Goal: Information Seeking & Learning: Learn about a topic

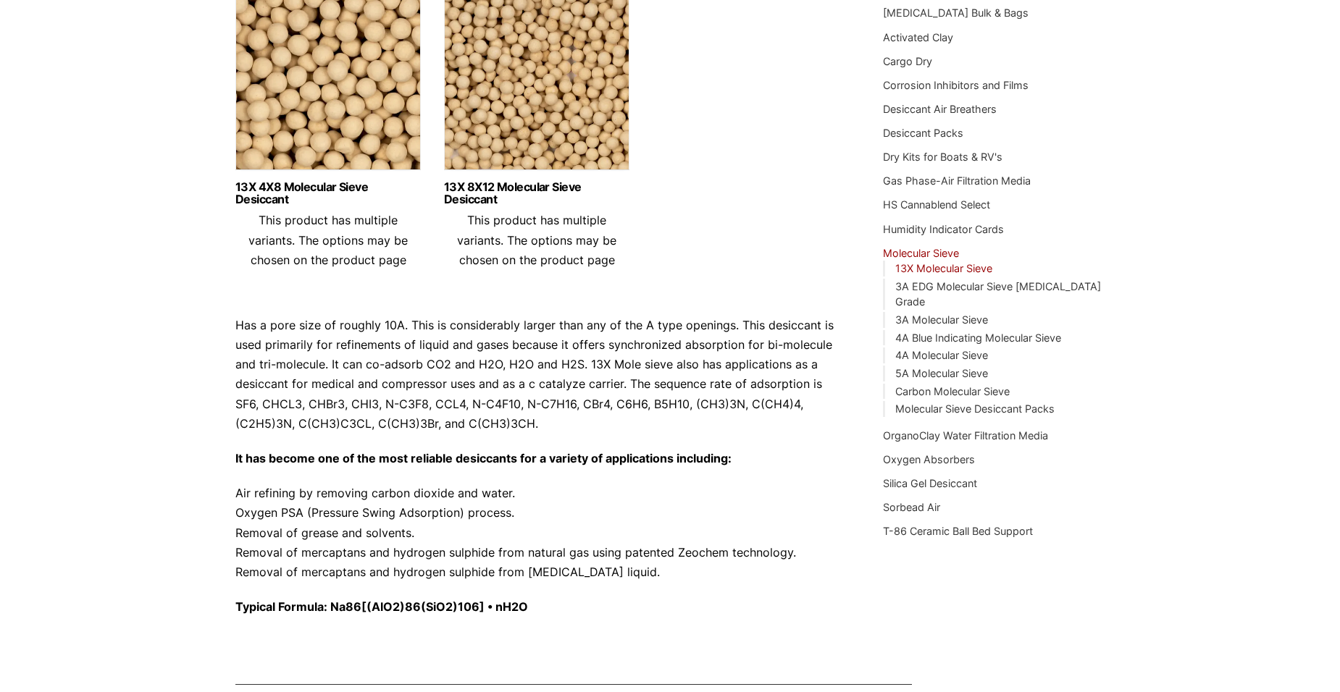
scroll to position [135, 0]
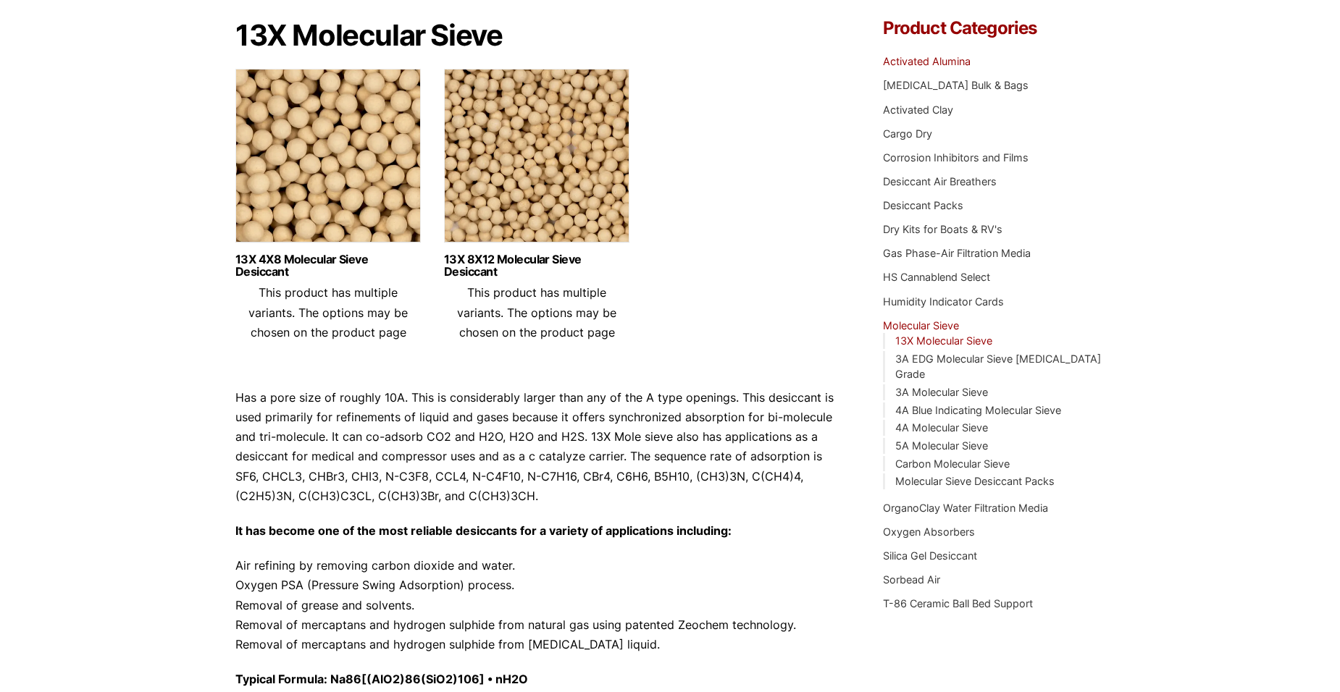
click at [903, 62] on link "Activated Alumina" at bounding box center [927, 61] width 88 height 12
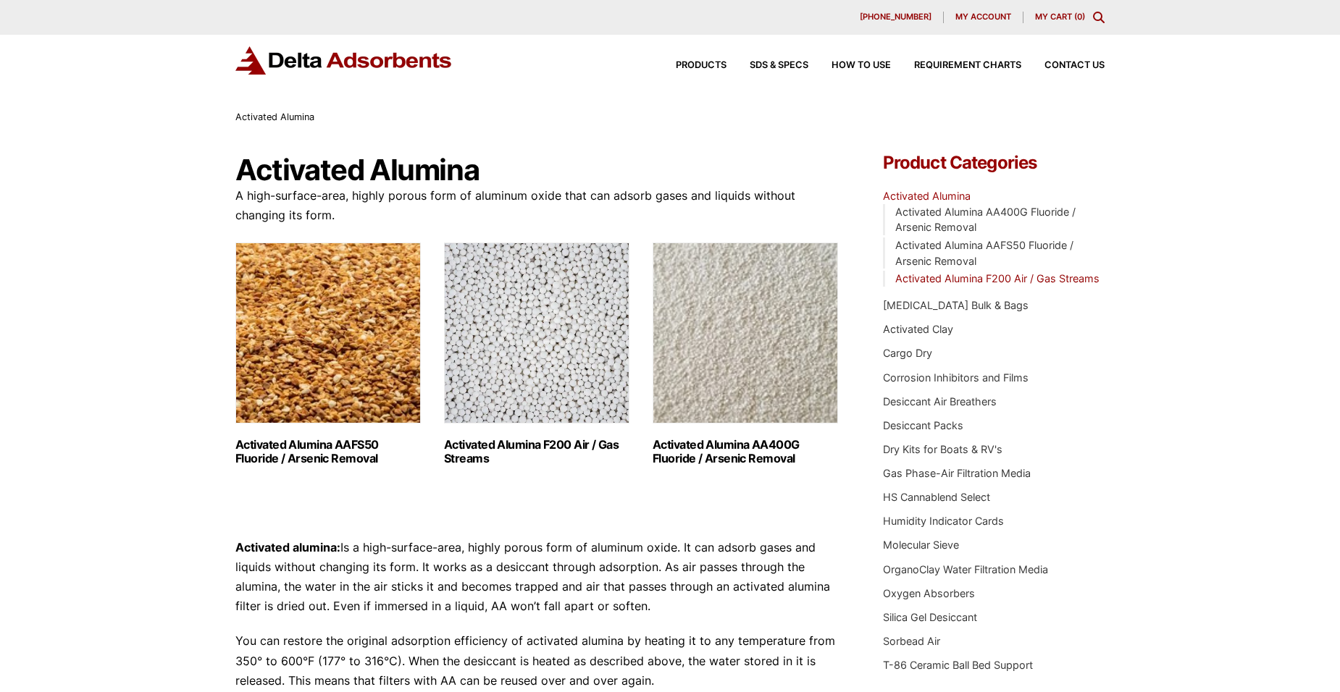
click at [931, 279] on link "Activated Alumina F200 Air / Gas Streams" at bounding box center [997, 278] width 204 height 12
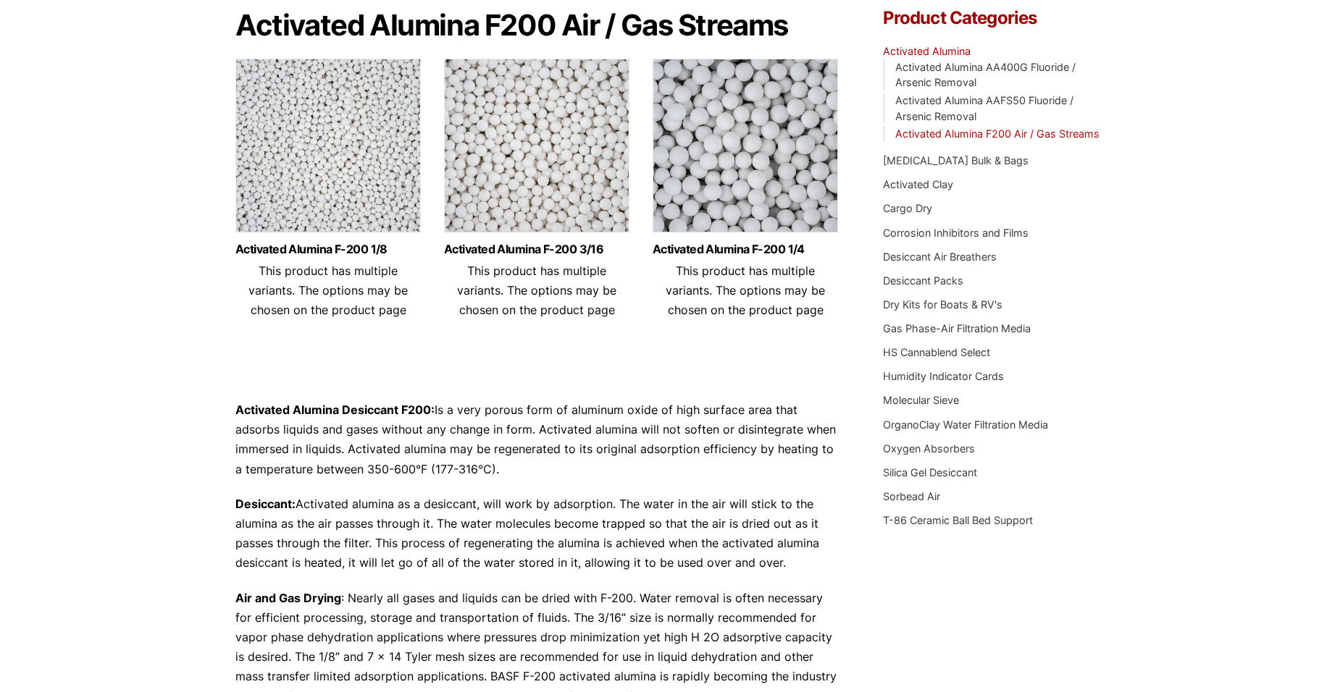
scroll to position [72, 0]
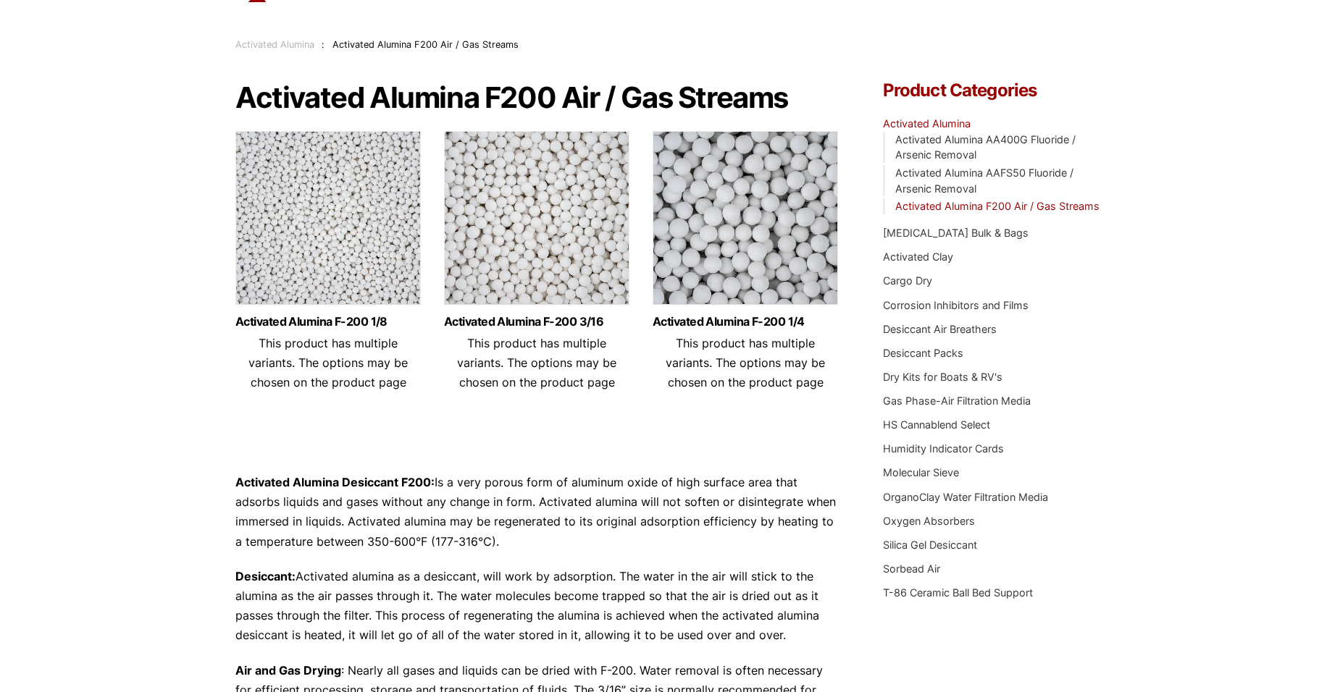
click at [1163, 322] on div "Our website has detected that you are using an outdated browser that will preve…" at bounding box center [670, 556] width 1340 height 1256
click at [919, 473] on link "Molecular Sieve" at bounding box center [921, 472] width 76 height 12
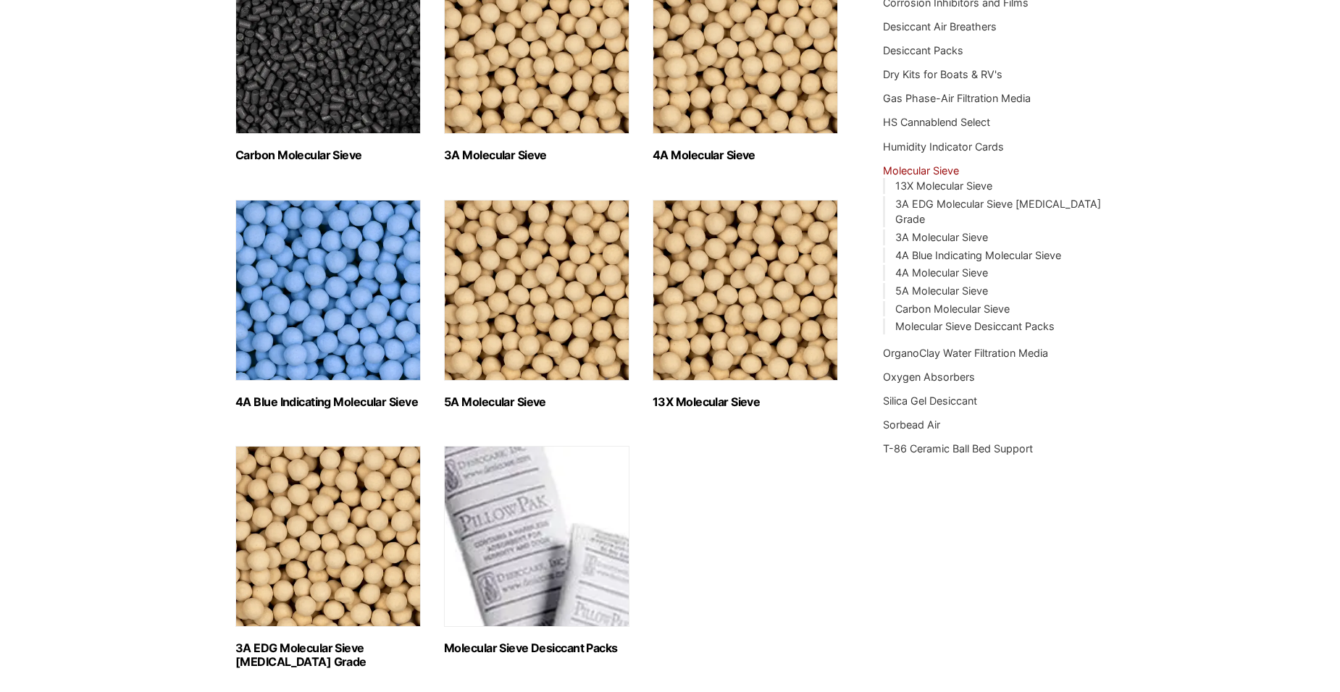
scroll to position [217, 0]
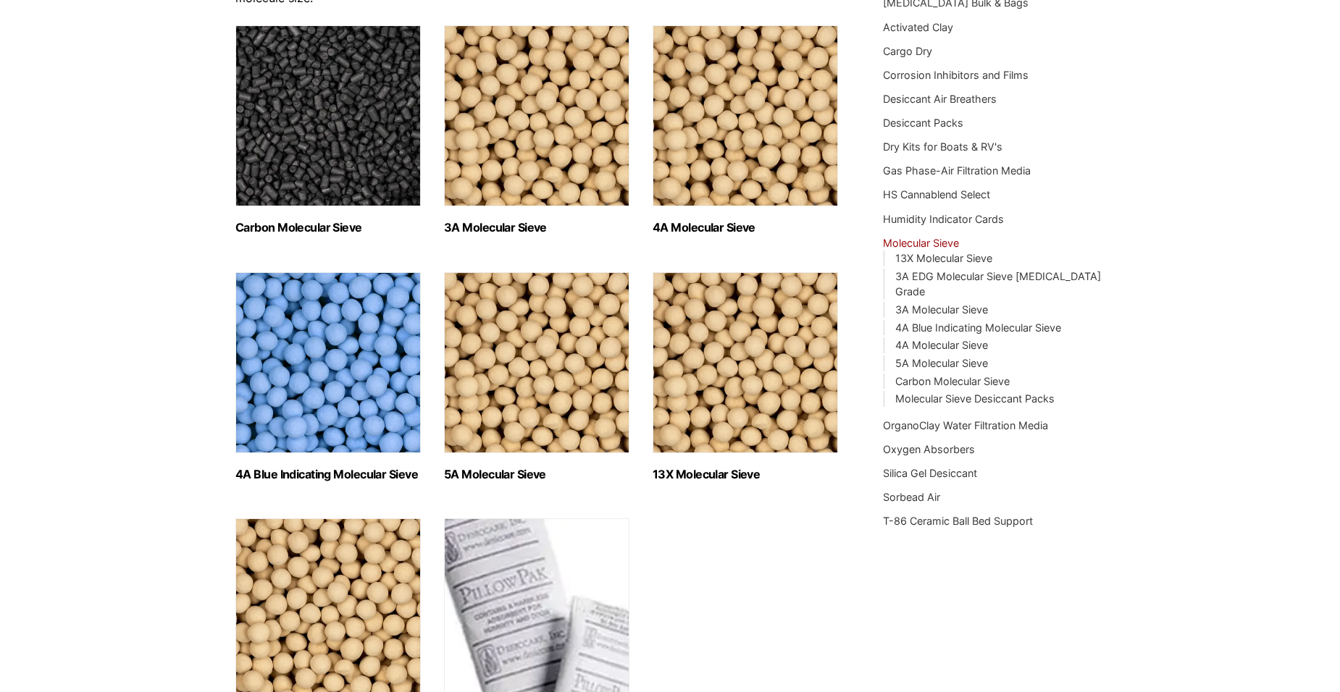
click at [789, 294] on img "Visit product category 13X Molecular Sieve" at bounding box center [745, 362] width 185 height 181
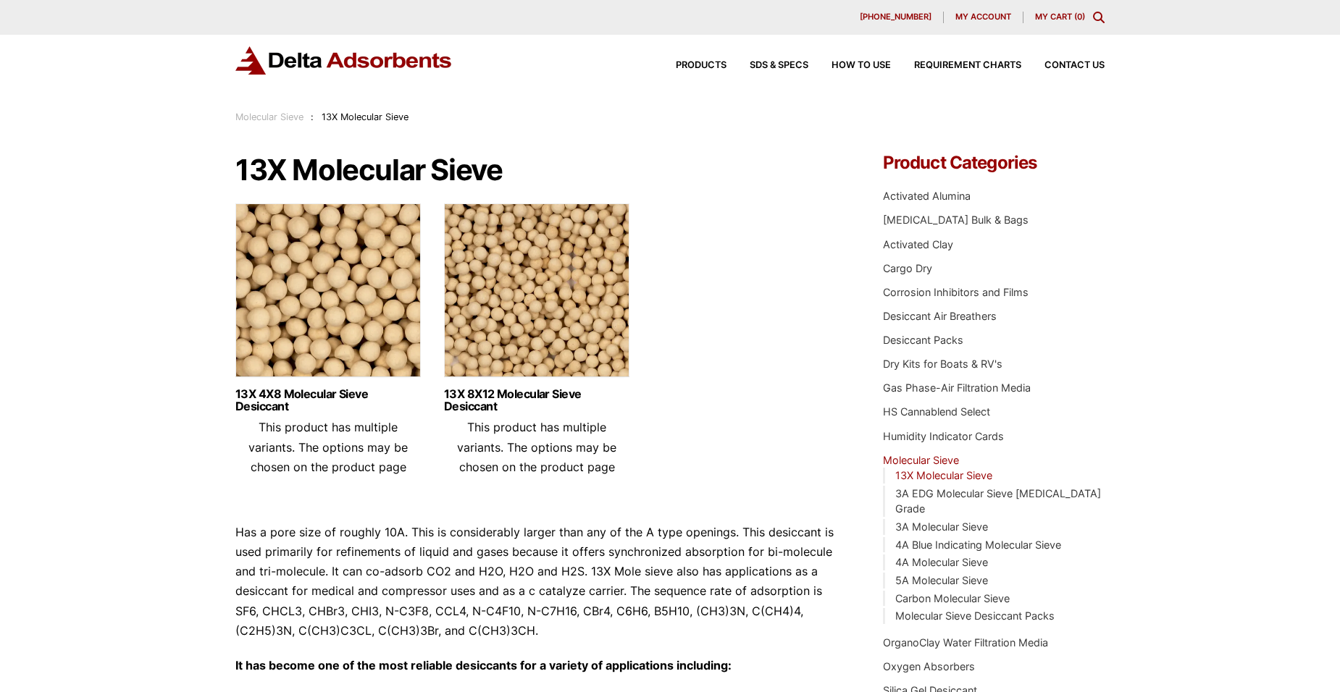
click at [558, 332] on img at bounding box center [536, 294] width 185 height 181
click at [933, 556] on link "4A Molecular Sieve" at bounding box center [941, 562] width 93 height 12
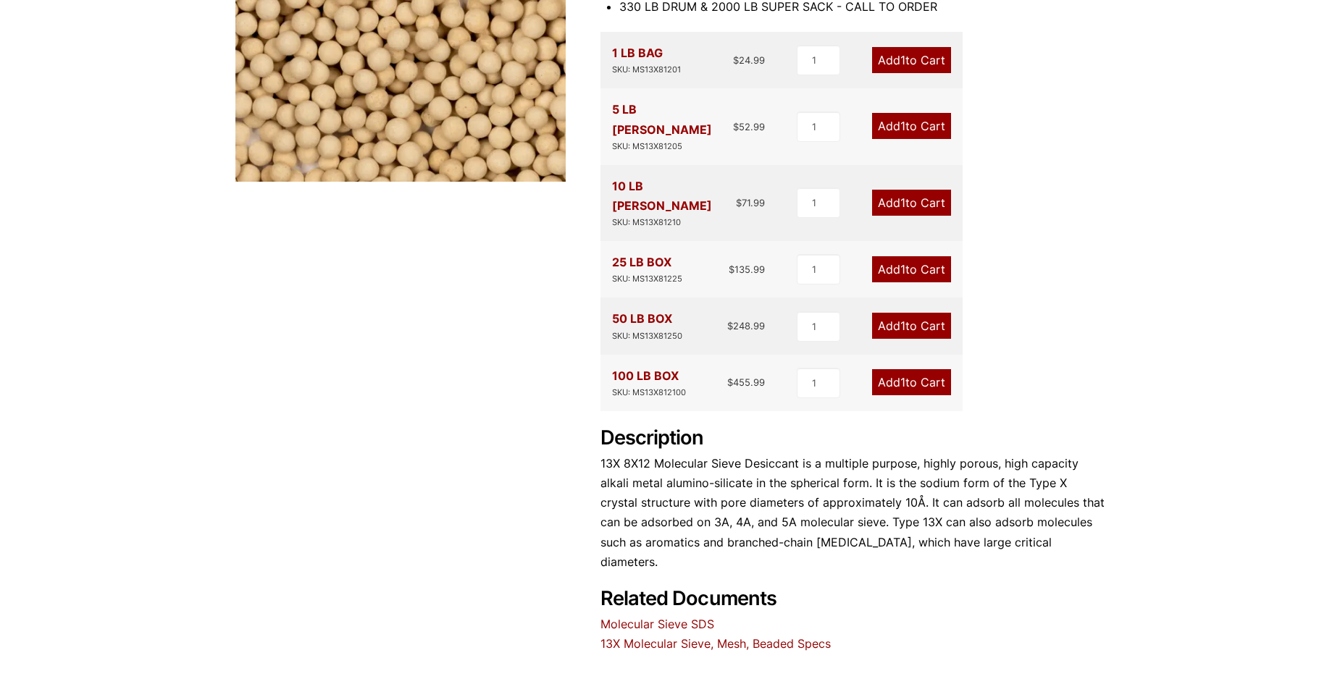
scroll to position [435, 0]
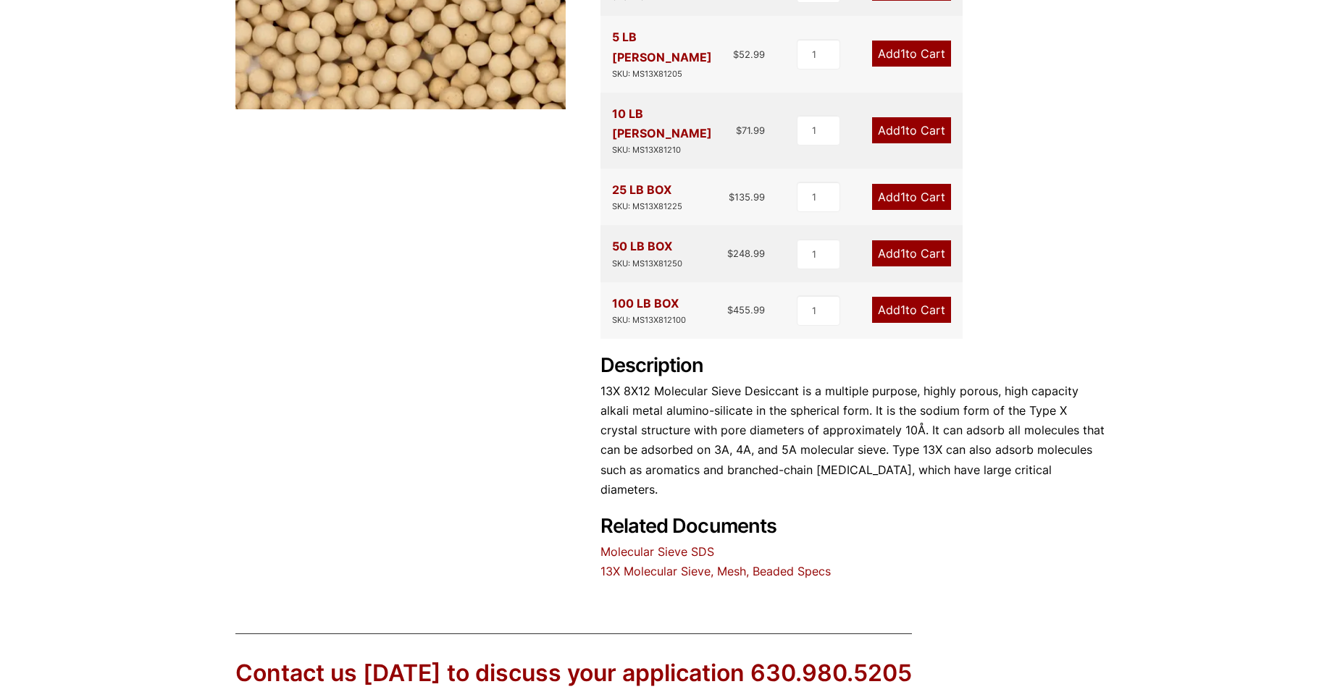
click at [738, 564] on link "13X Molecular Sieve, Mesh, Beaded Specs" at bounding box center [715, 571] width 230 height 14
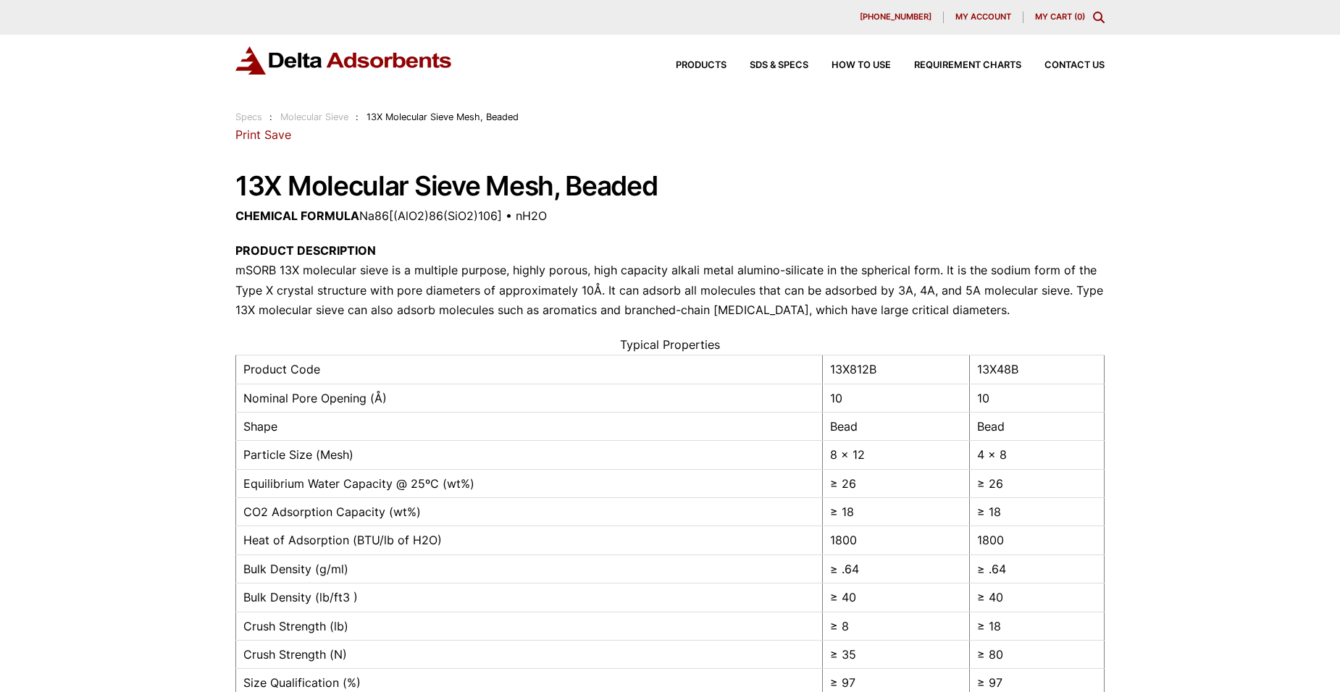
click at [912, 298] on p "PRODUCT DESCRIPTION mSORB 13X molecular sieve is a multiple purpose, highly por…" at bounding box center [669, 280] width 869 height 79
click at [808, 65] on div "How to Use" at bounding box center [849, 65] width 83 height 9
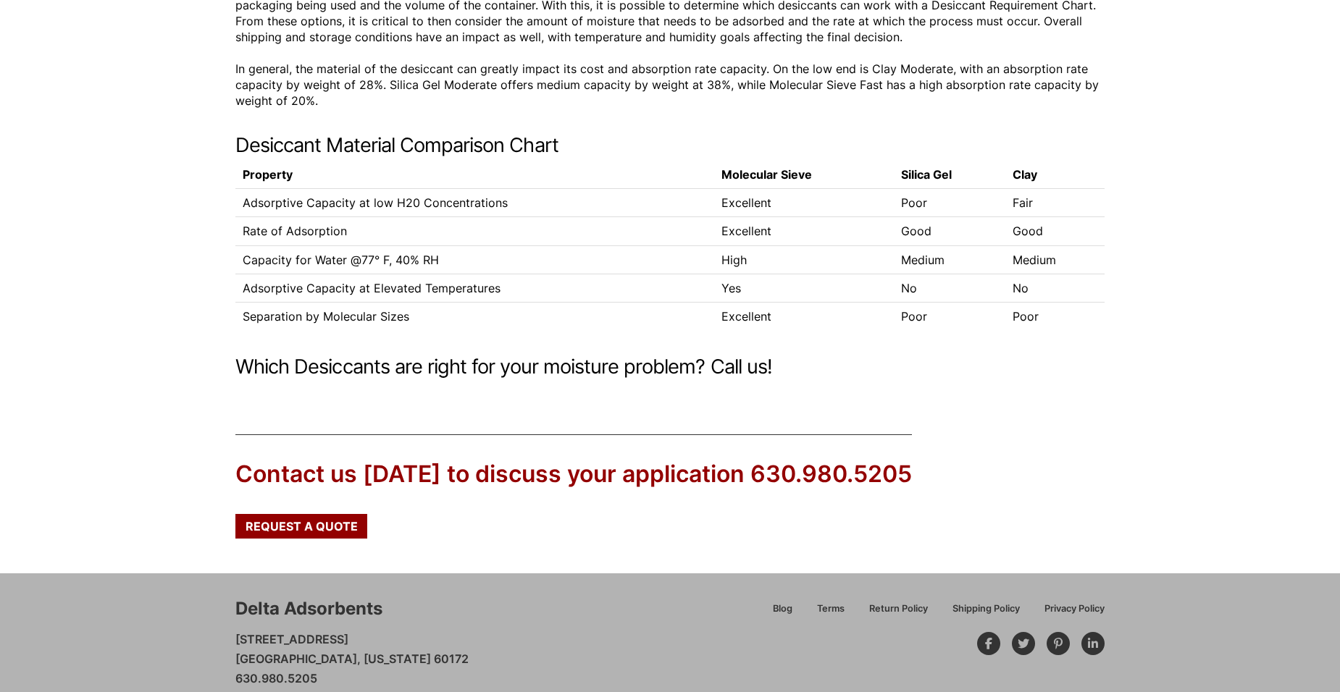
scroll to position [330, 0]
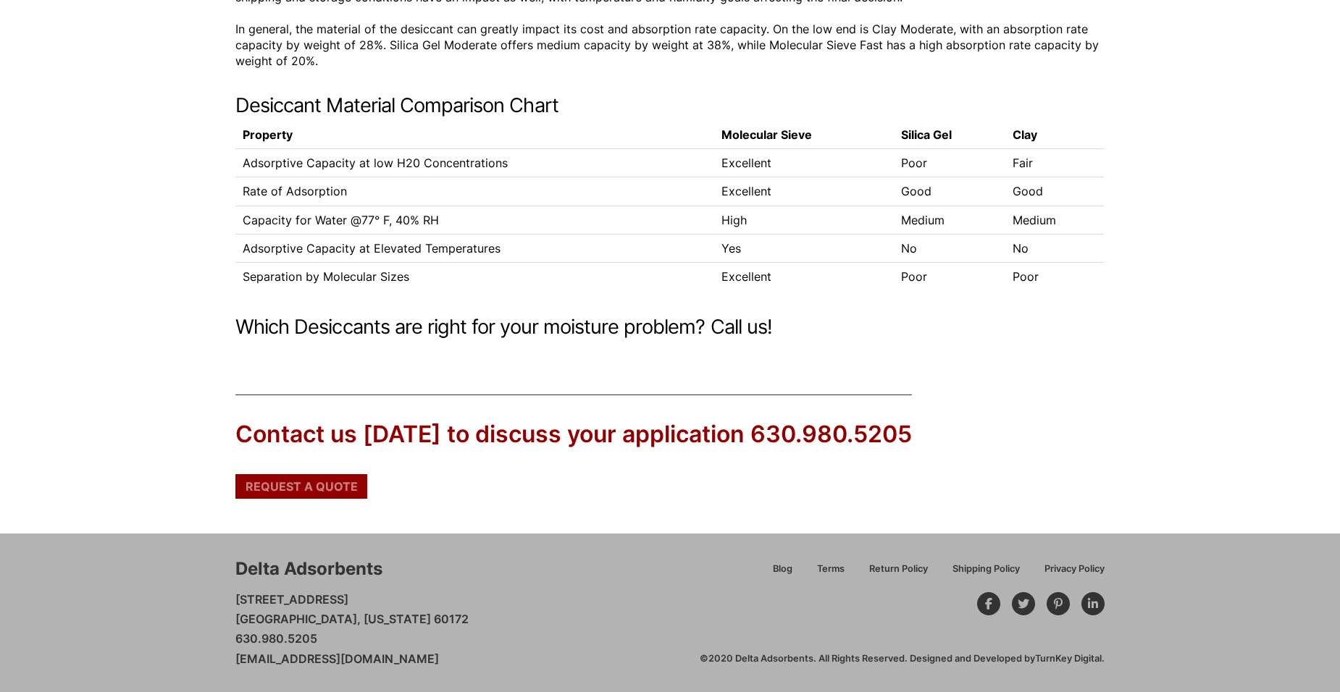
click at [329, 485] on span "Request a Quote" at bounding box center [302, 487] width 112 height 12
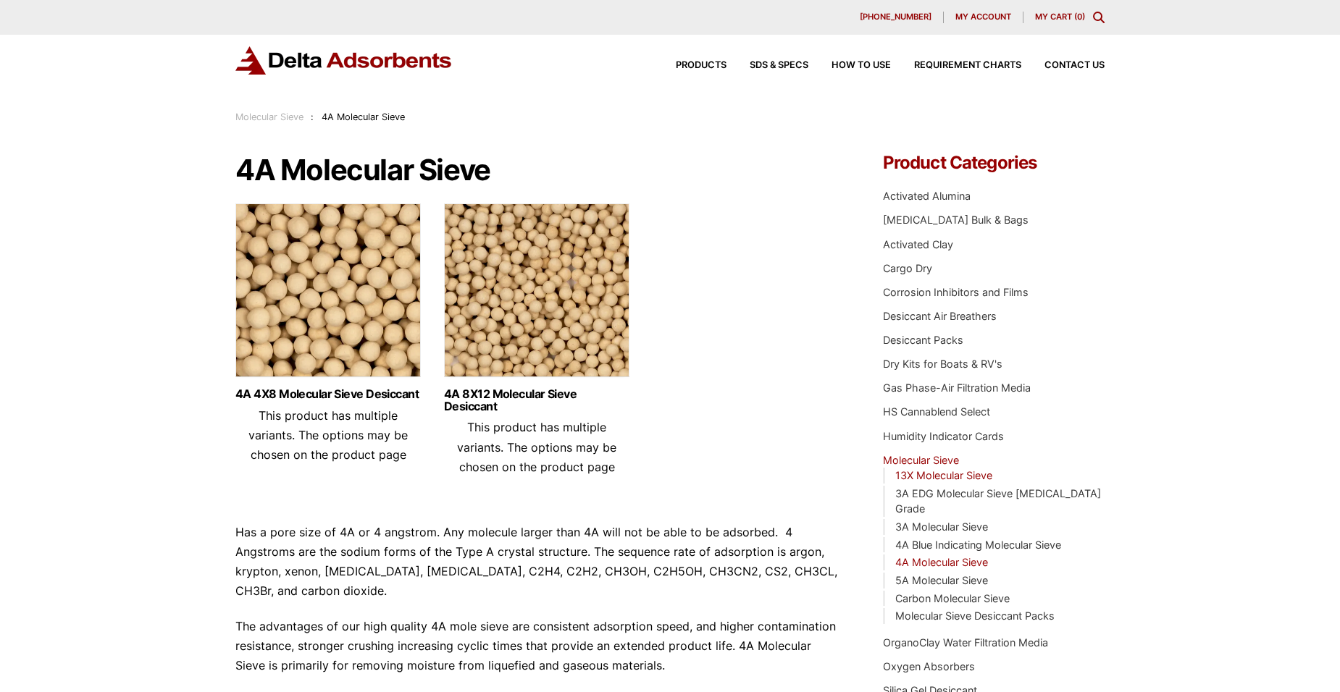
click at [931, 472] on link "13X Molecular Sieve" at bounding box center [943, 475] width 97 height 12
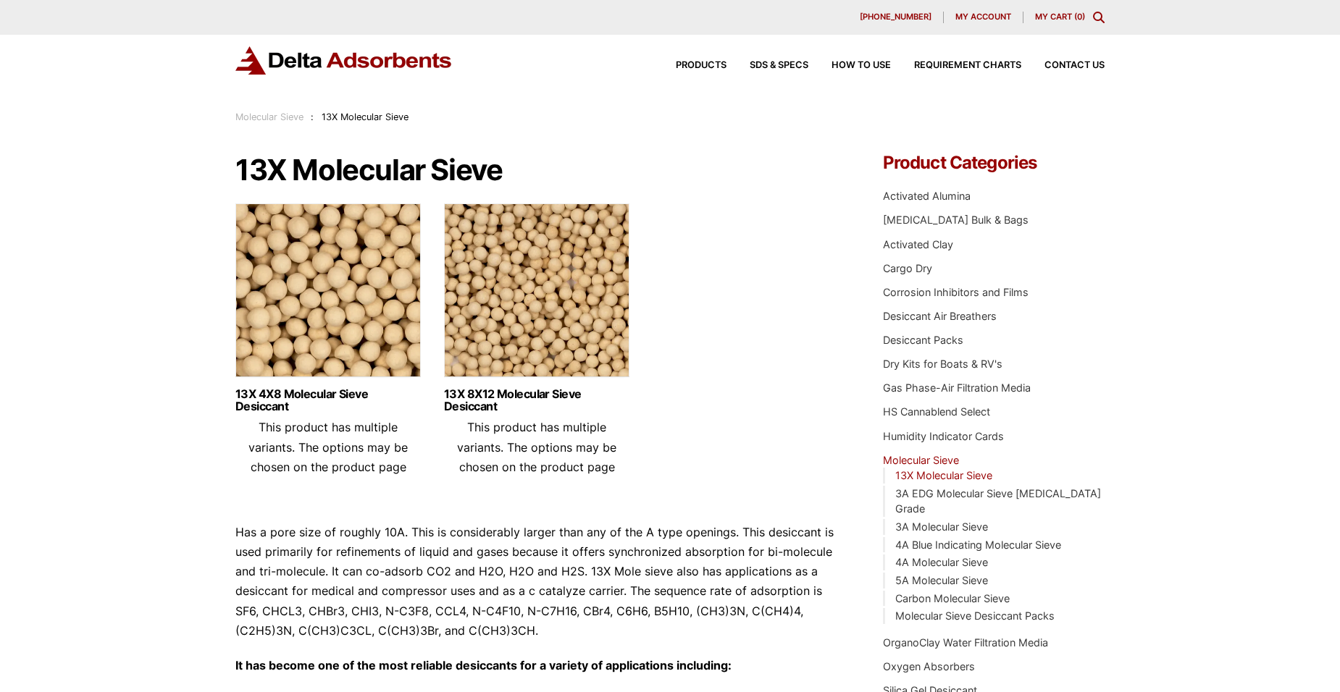
scroll to position [145, 0]
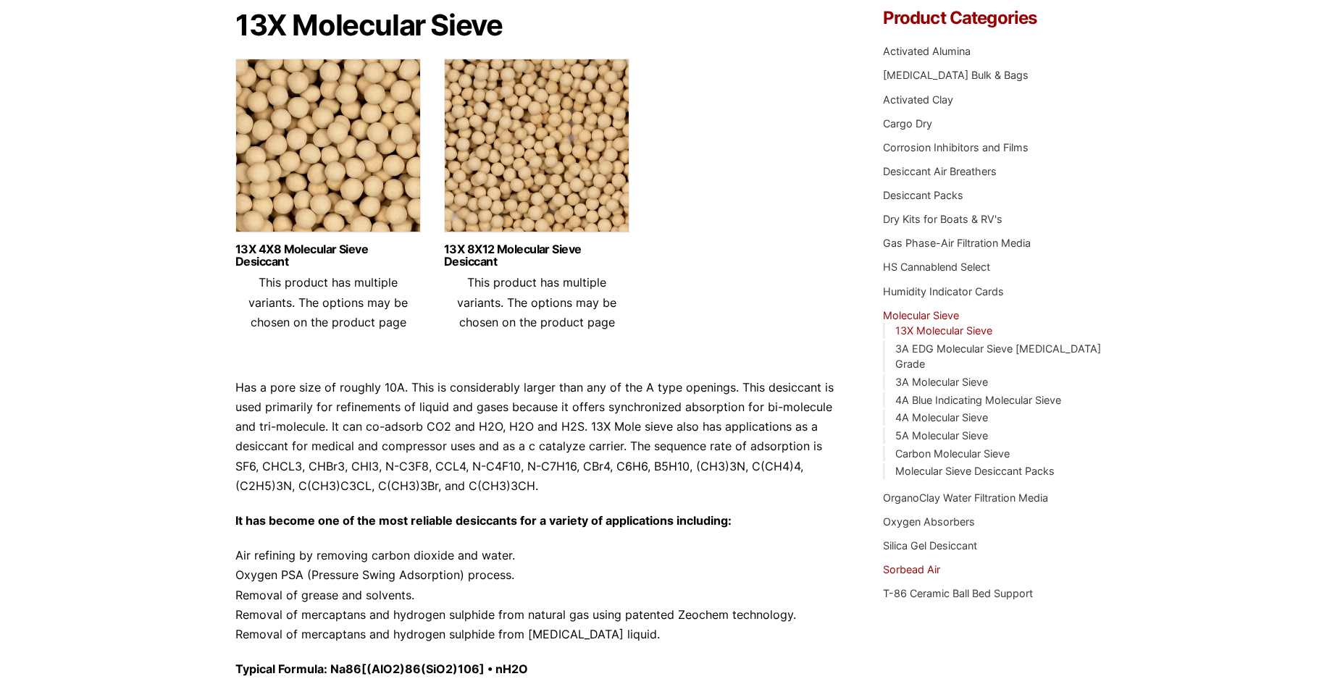
click at [912, 563] on link "Sorbead Air" at bounding box center [911, 569] width 57 height 12
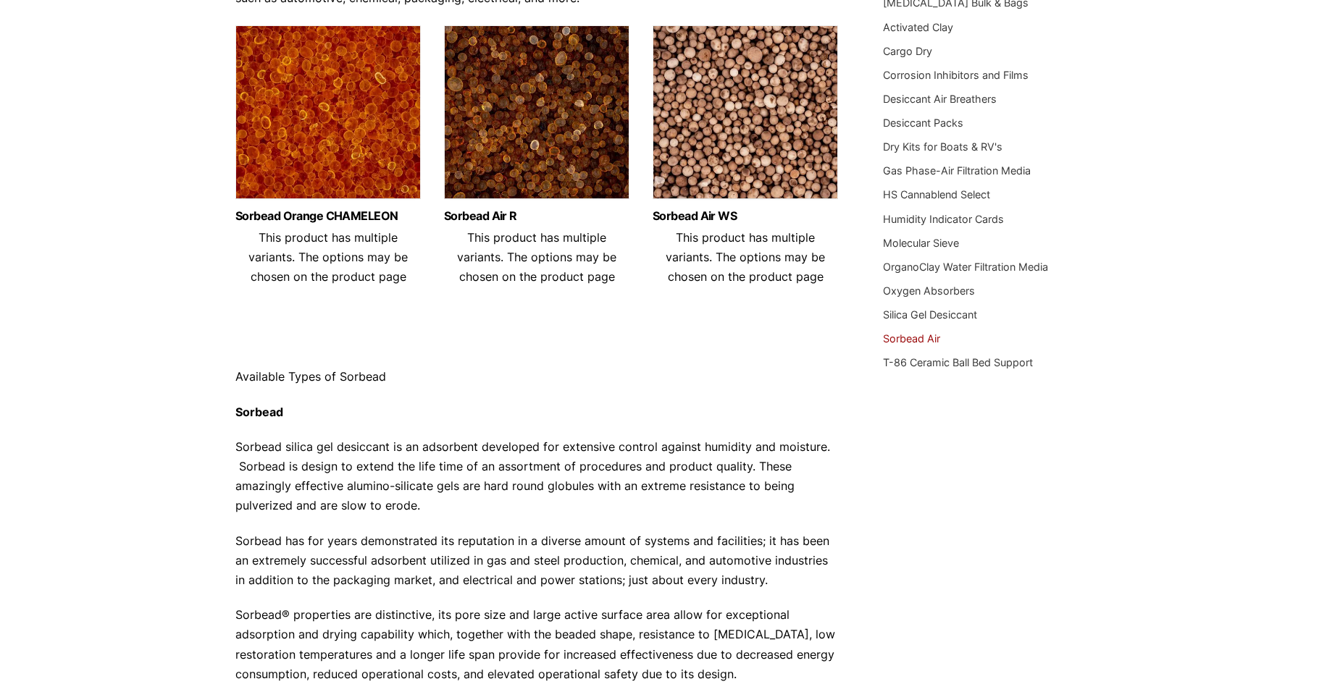
scroll to position [290, 0]
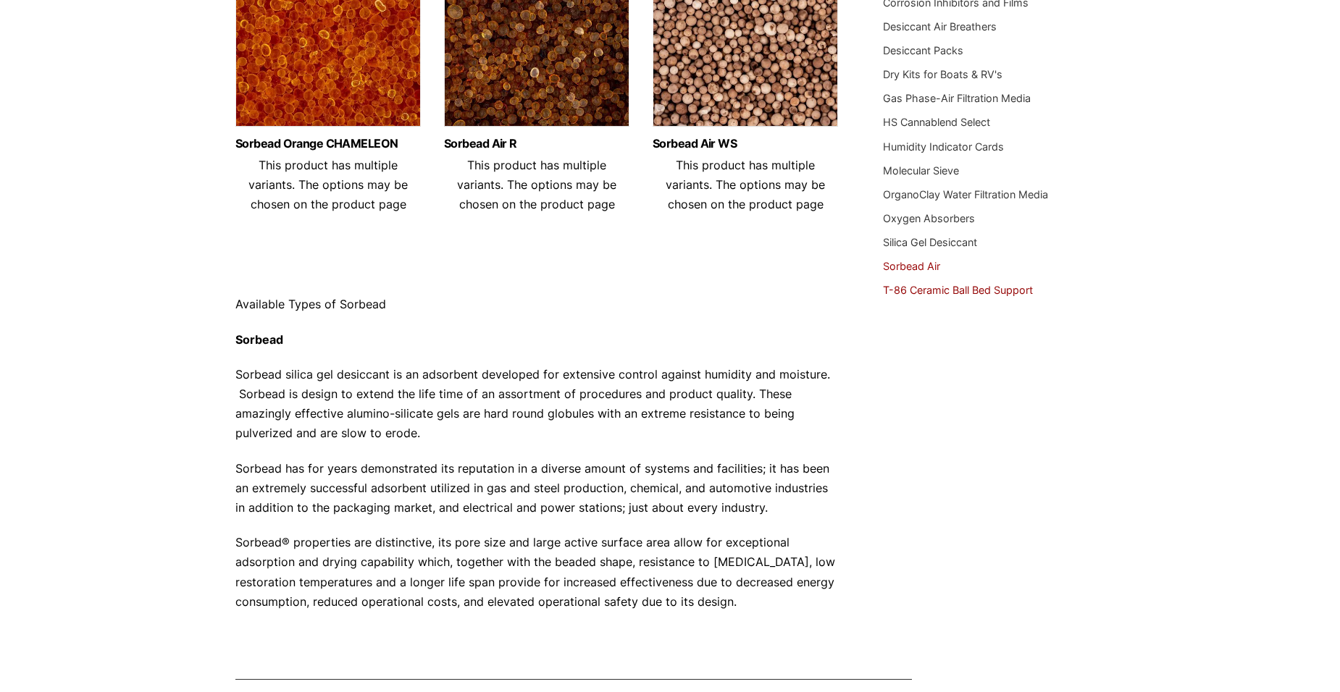
click at [927, 293] on link "T-86 Ceramic Ball Bed Support" at bounding box center [958, 290] width 150 height 12
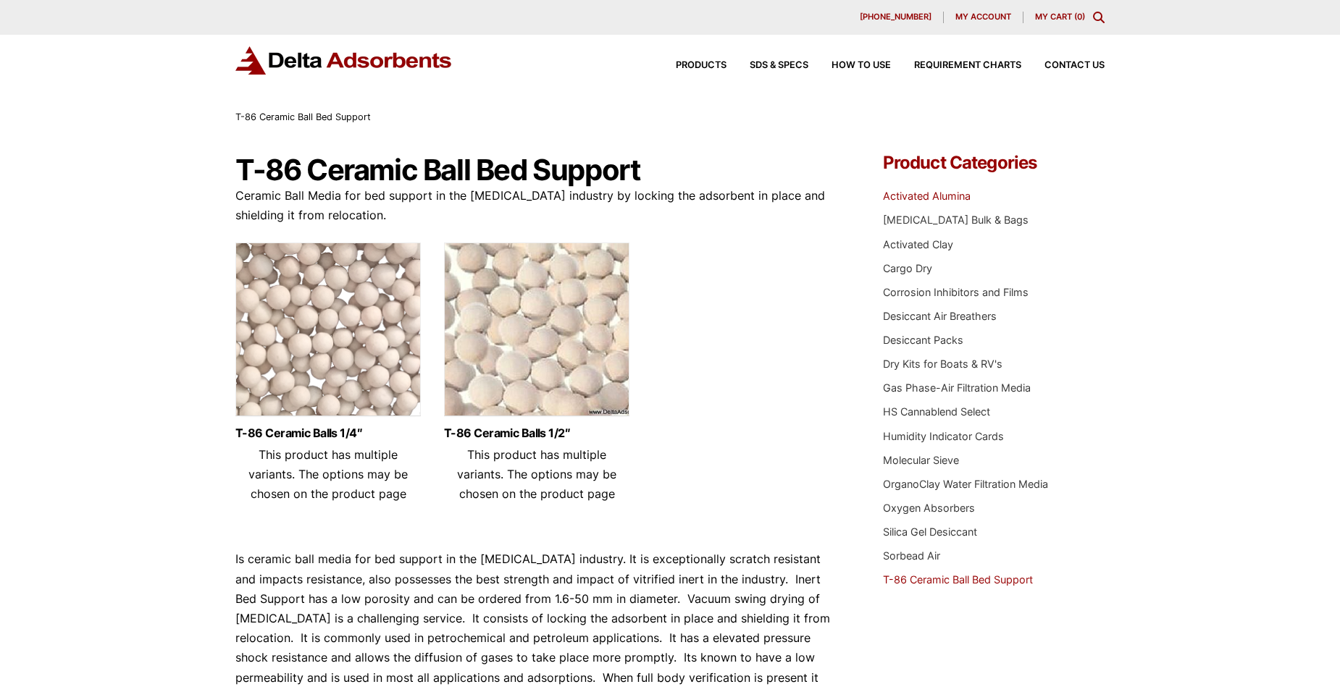
click at [928, 193] on link "Activated Alumina" at bounding box center [927, 196] width 88 height 12
